Goal: Task Accomplishment & Management: Manage account settings

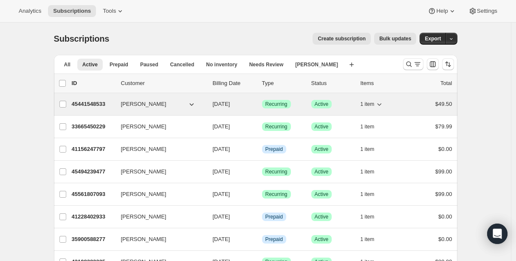
click at [93, 102] on p "45441548533" at bounding box center [93, 104] width 42 height 8
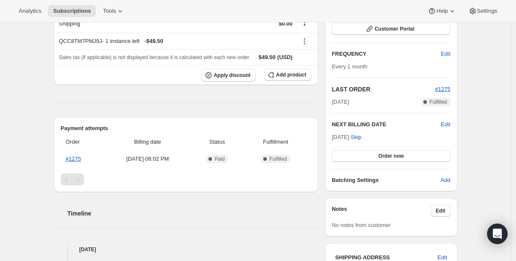
scroll to position [128, 0]
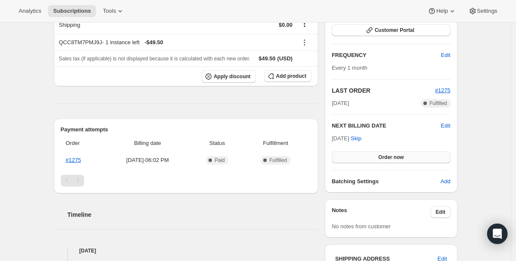
click at [385, 154] on span "Order now" at bounding box center [390, 157] width 25 height 7
click at [385, 154] on span "Click to confirm" at bounding box center [390, 157] width 39 height 7
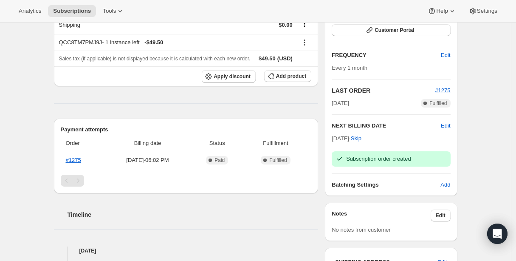
drag, startPoint x: 32, startPoint y: 157, endPoint x: 39, endPoint y: 157, distance: 7.7
click at [32, 157] on div "Subscription #45441548533. This page is ready Subscription #45441548533 Success…" at bounding box center [255, 184] width 511 height 578
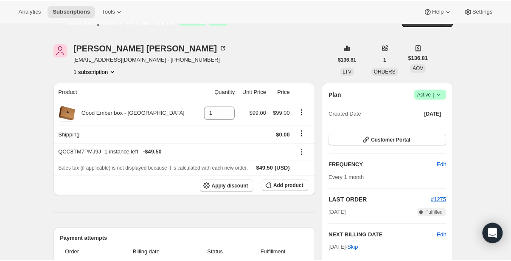
scroll to position [0, 0]
